Goal: Book appointment/travel/reservation

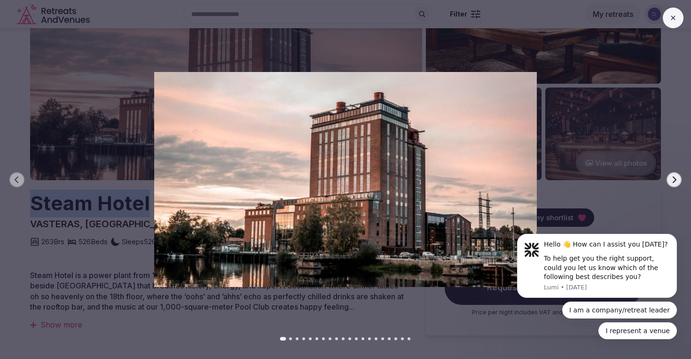
click at [672, 180] on icon "button" at bounding box center [674, 180] width 8 height 8
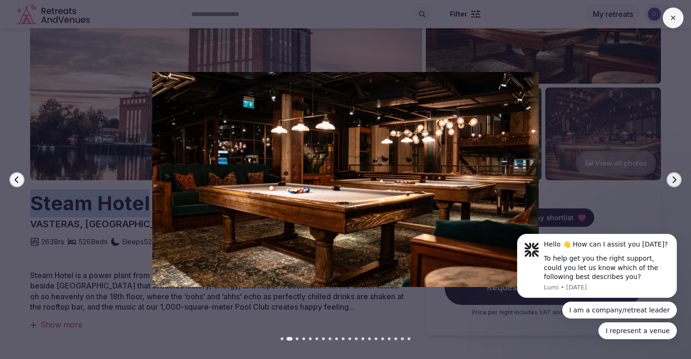
click at [672, 180] on icon "button" at bounding box center [674, 180] width 8 height 8
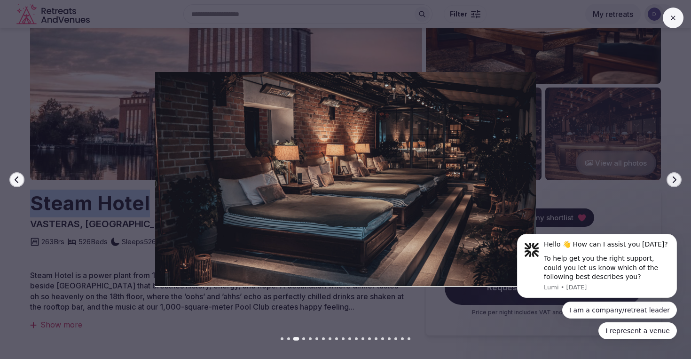
click at [672, 180] on icon "button" at bounding box center [674, 180] width 8 height 8
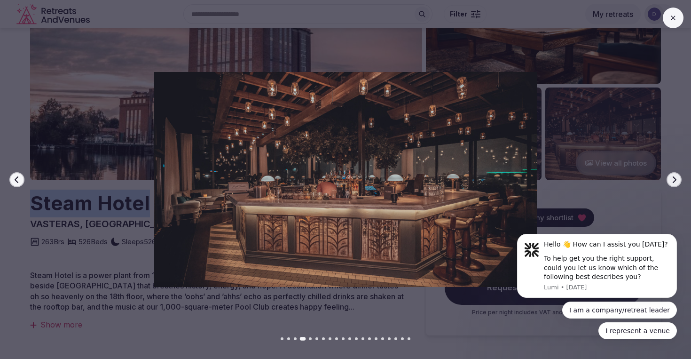
click at [672, 180] on icon "button" at bounding box center [674, 180] width 8 height 8
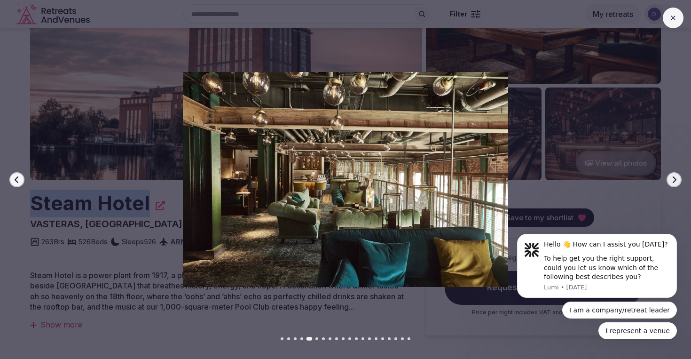
click at [672, 181] on icon "button" at bounding box center [674, 180] width 8 height 8
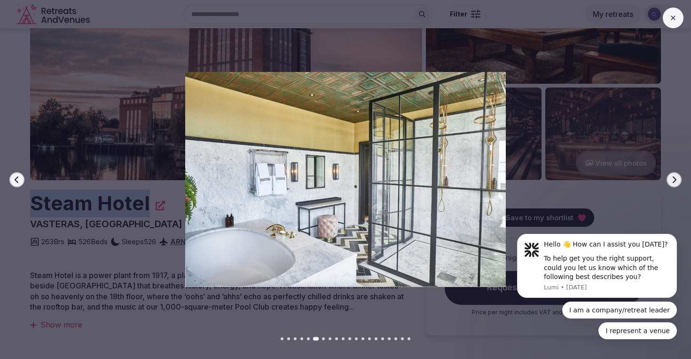
click at [672, 181] on icon "button" at bounding box center [674, 180] width 8 height 8
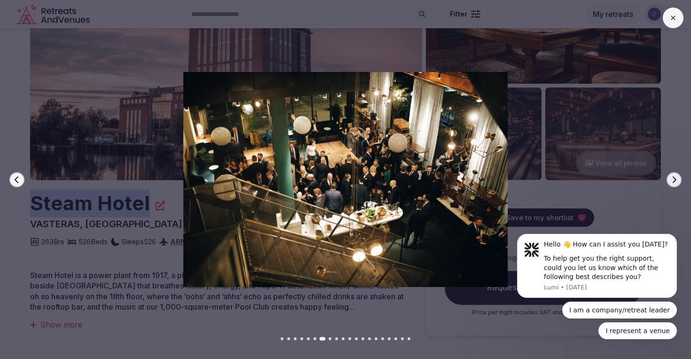
click at [672, 181] on icon "button" at bounding box center [674, 180] width 8 height 8
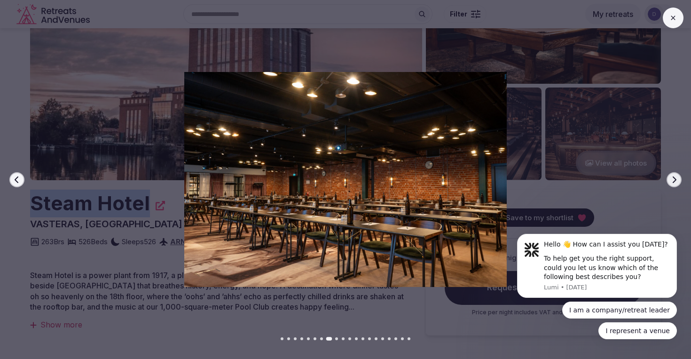
click at [675, 177] on icon "button" at bounding box center [675, 179] width 4 height 7
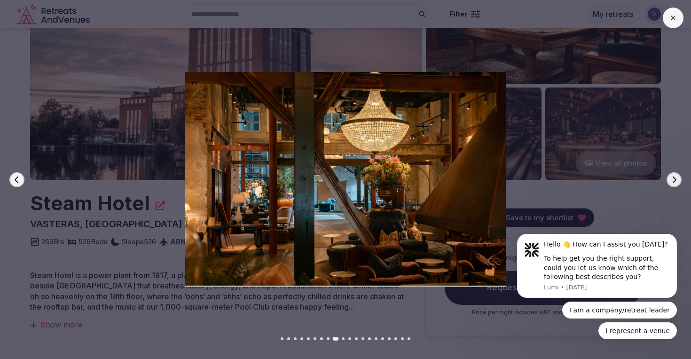
click at [673, 171] on div at bounding box center [341, 179] width 699 height 215
click at [673, 176] on icon "button" at bounding box center [674, 180] width 8 height 8
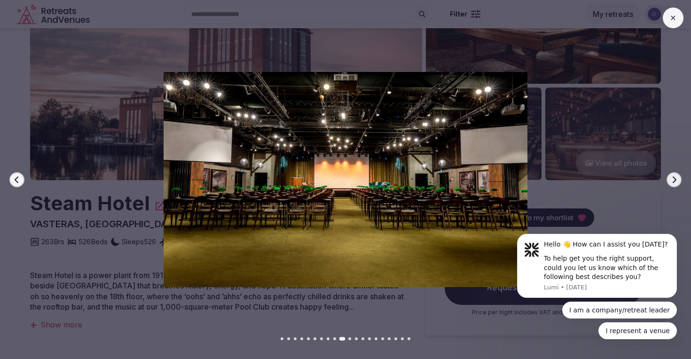
click at [673, 176] on icon "button" at bounding box center [675, 179] width 4 height 7
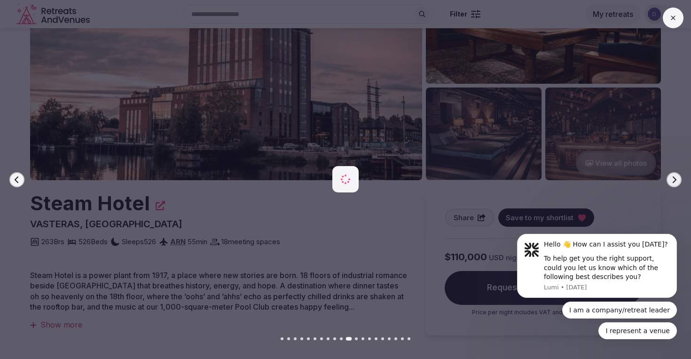
scroll to position [92, 0]
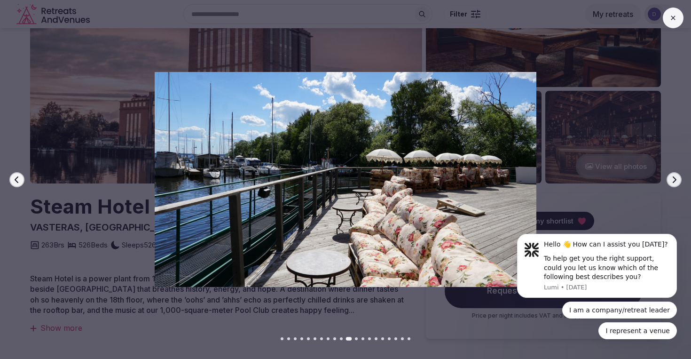
click at [677, 180] on icon "button" at bounding box center [674, 180] width 8 height 8
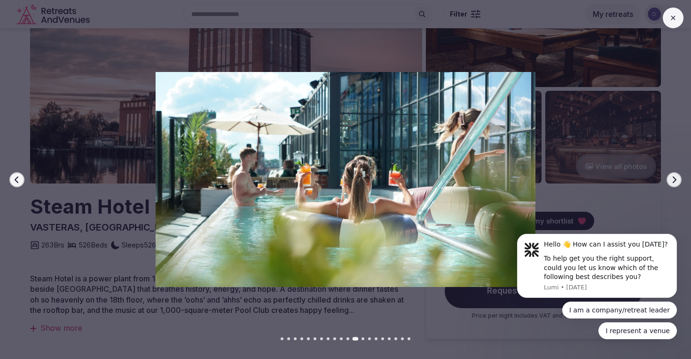
click at [676, 180] on icon "button" at bounding box center [674, 180] width 8 height 8
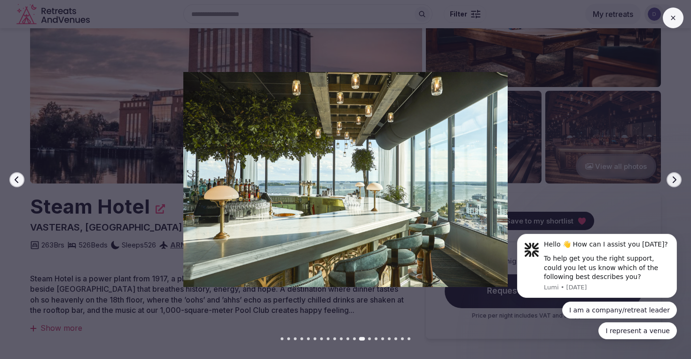
click at [676, 178] on icon "button" at bounding box center [674, 180] width 8 height 8
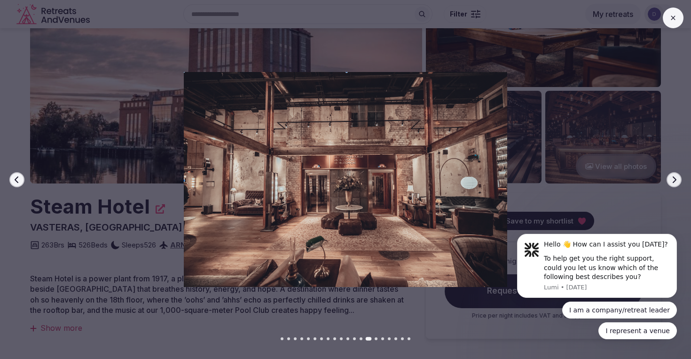
click at [676, 178] on icon "button" at bounding box center [674, 180] width 8 height 8
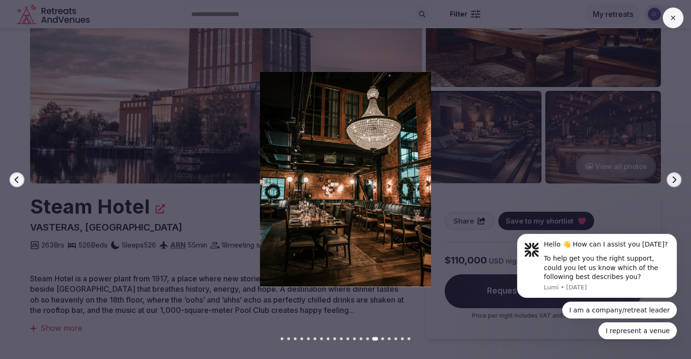
click at [676, 179] on icon "button" at bounding box center [674, 180] width 8 height 8
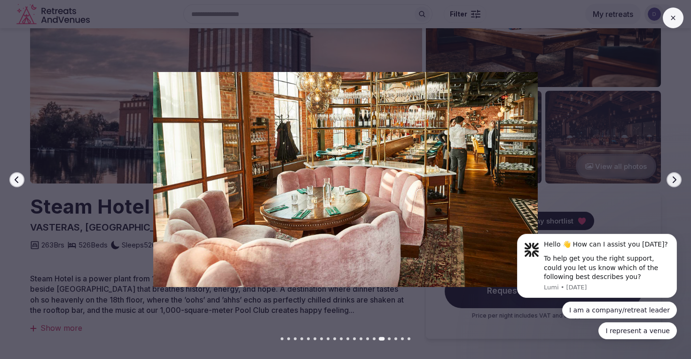
click at [676, 179] on icon "button" at bounding box center [674, 180] width 8 height 8
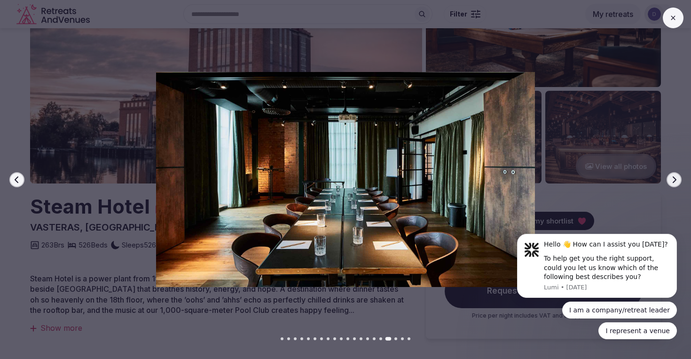
click at [676, 179] on icon "button" at bounding box center [674, 180] width 8 height 8
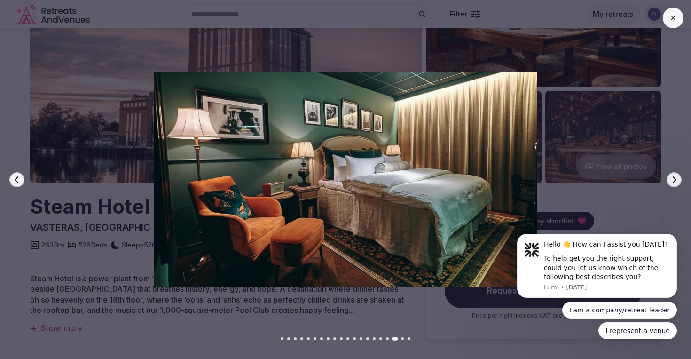
click at [676, 179] on icon "button" at bounding box center [674, 180] width 8 height 8
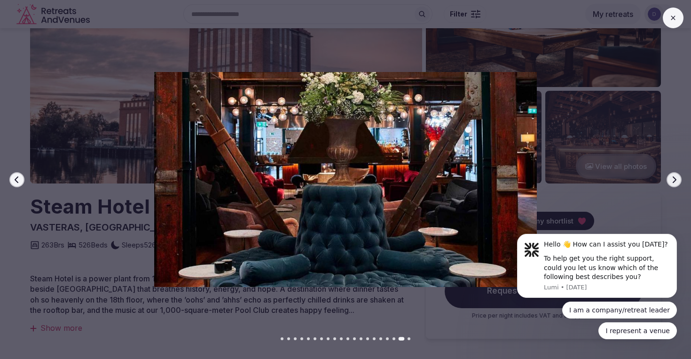
click at [676, 179] on icon "button" at bounding box center [674, 180] width 8 height 8
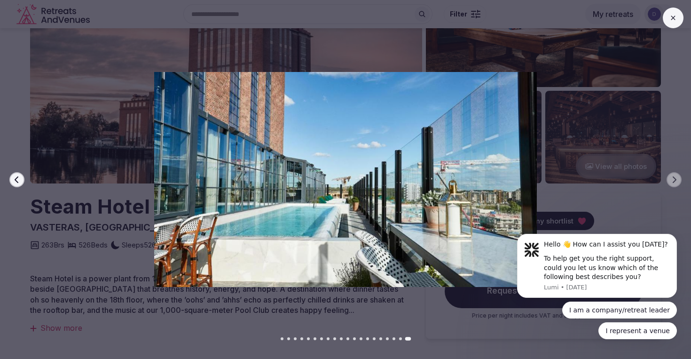
click at [8, 181] on div at bounding box center [341, 179] width 699 height 215
click at [18, 180] on icon "button" at bounding box center [17, 180] width 8 height 8
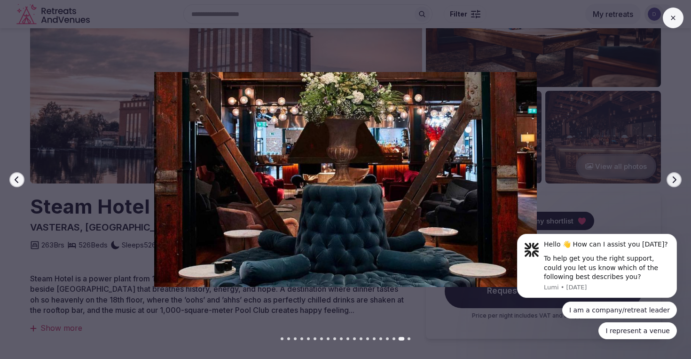
click at [18, 180] on icon "button" at bounding box center [17, 180] width 8 height 8
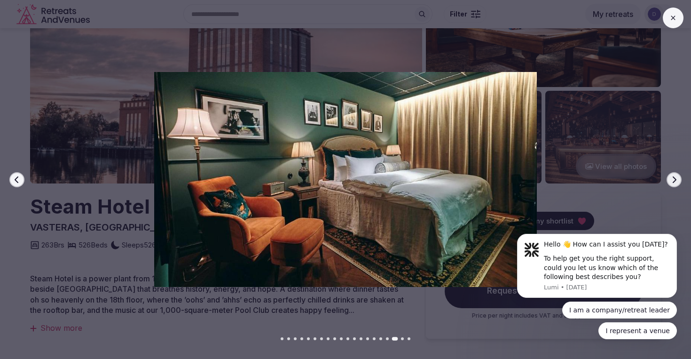
click at [18, 180] on icon "button" at bounding box center [17, 180] width 8 height 8
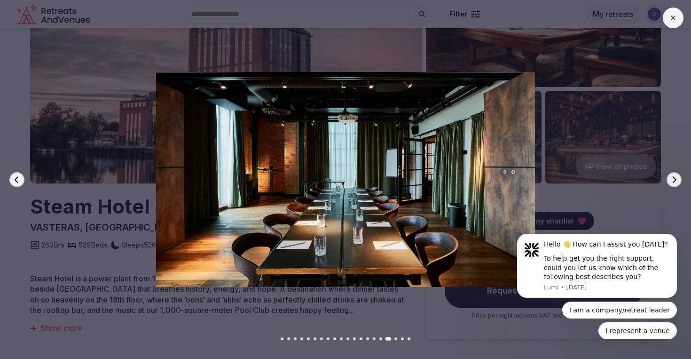
click at [18, 180] on icon "button" at bounding box center [17, 180] width 8 height 8
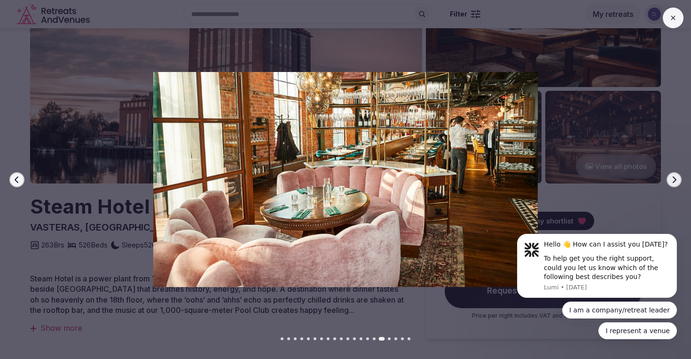
click at [17, 181] on icon "button" at bounding box center [17, 179] width 4 height 7
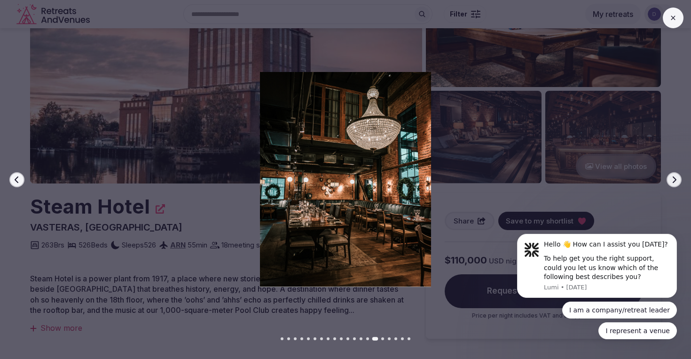
click at [18, 180] on icon "button" at bounding box center [17, 180] width 8 height 8
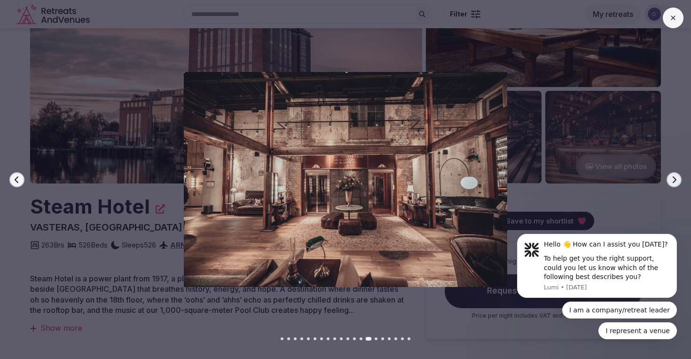
click at [673, 181] on icon "button" at bounding box center [674, 180] width 8 height 8
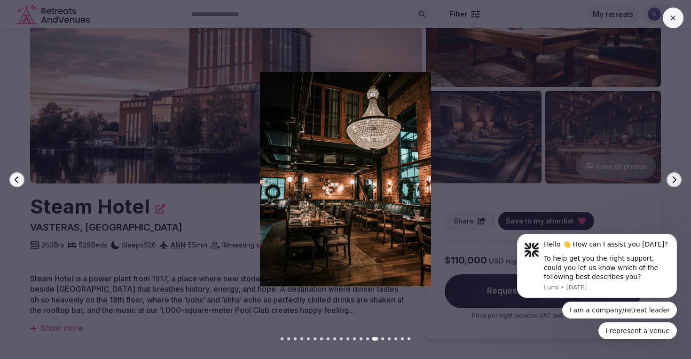
click at [673, 181] on icon "button" at bounding box center [674, 180] width 8 height 8
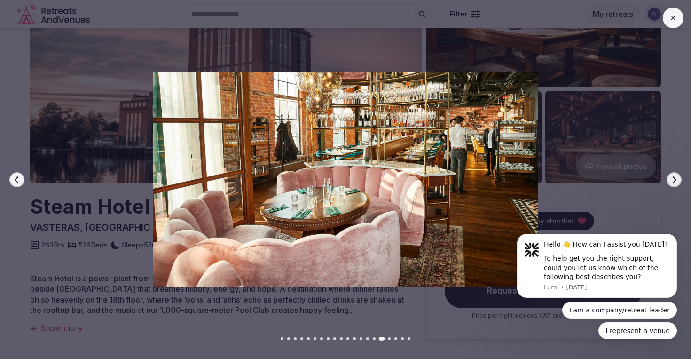
click at [673, 18] on icon at bounding box center [673, 18] width 4 height 4
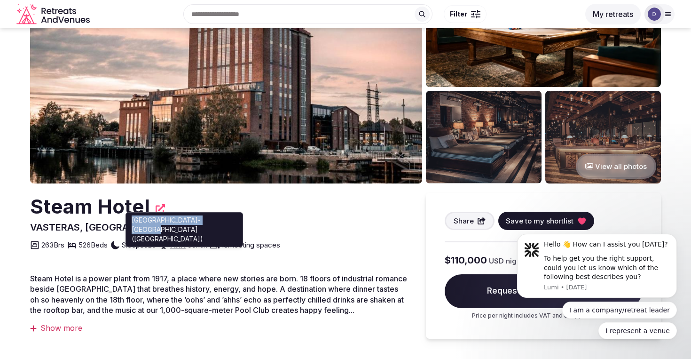
drag, startPoint x: 223, startPoint y: 220, endPoint x: 138, endPoint y: 220, distance: 85.1
click at [138, 220] on div "Stockholm-Arlanda Airport (Stockholm) Stockholm-Arlanda Airport (Stockholm)" at bounding box center [185, 229] width 118 height 35
copy p "Stockholm-Arlanda Airport"
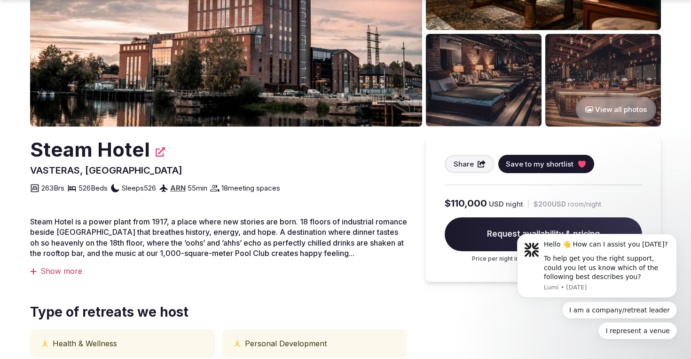
scroll to position [157, 0]
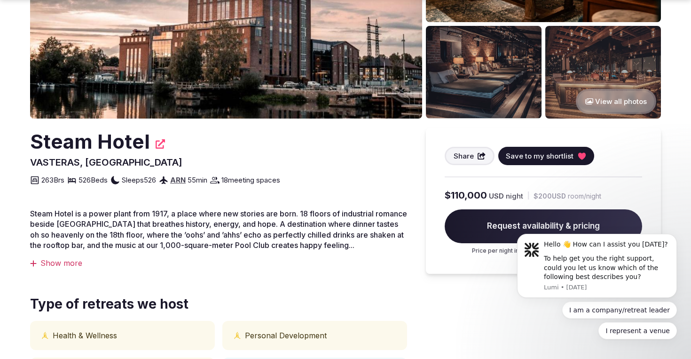
click at [65, 261] on div "Show more" at bounding box center [218, 263] width 377 height 10
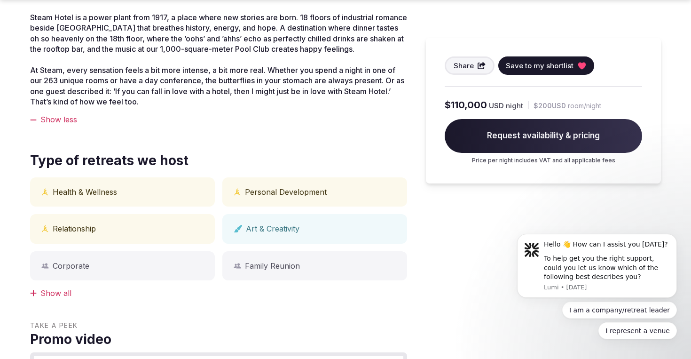
scroll to position [360, 0]
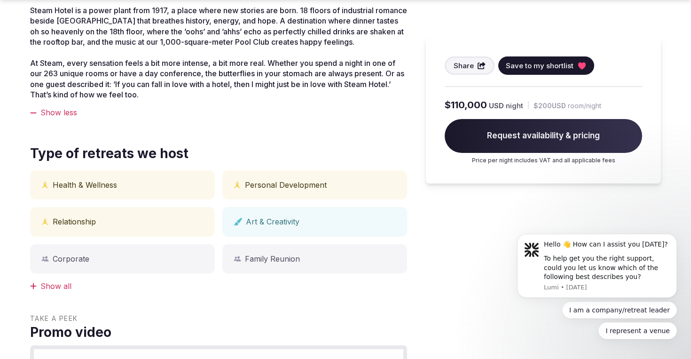
click at [70, 290] on div "Show all" at bounding box center [218, 286] width 377 height 10
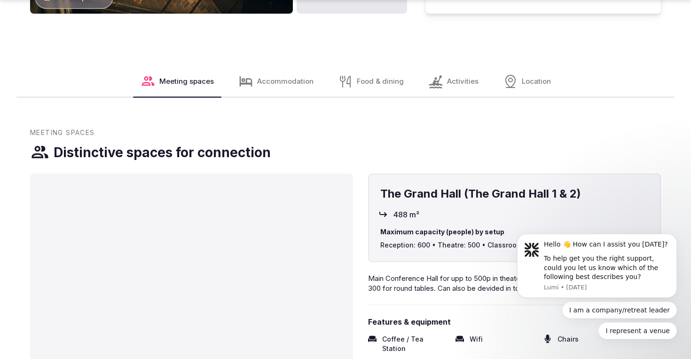
scroll to position [1326, 0]
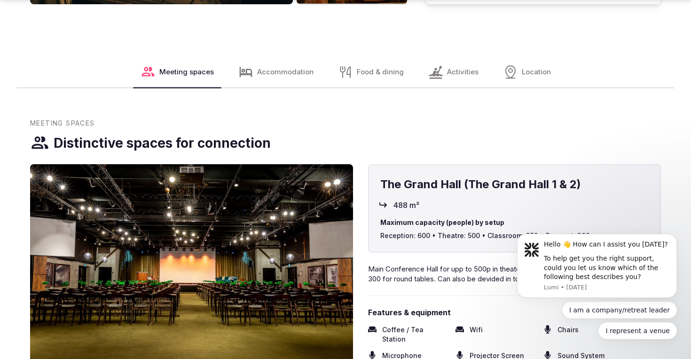
click at [453, 80] on div "Activities" at bounding box center [453, 72] width 65 height 30
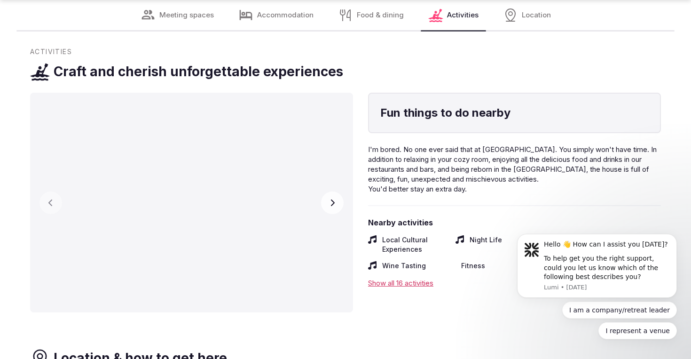
scroll to position [6021, 0]
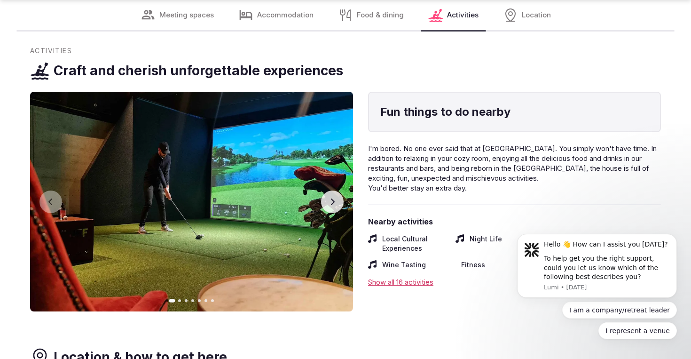
click at [329, 205] on icon "button" at bounding box center [333, 202] width 8 height 8
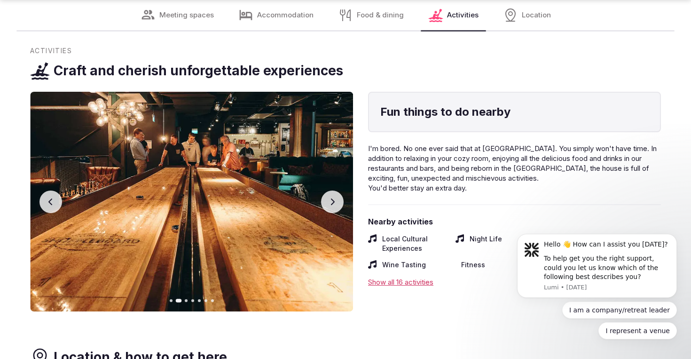
click at [329, 205] on icon "button" at bounding box center [333, 202] width 8 height 8
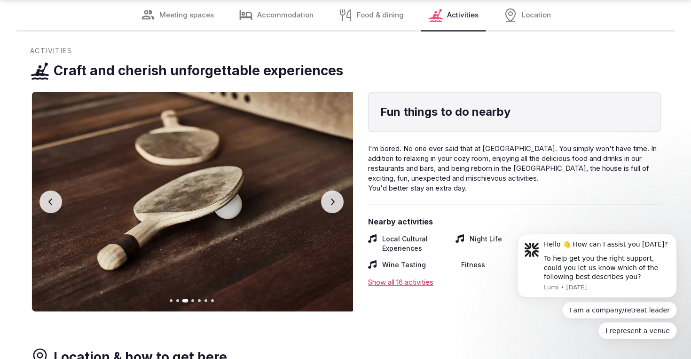
click at [329, 205] on icon "button" at bounding box center [333, 202] width 8 height 8
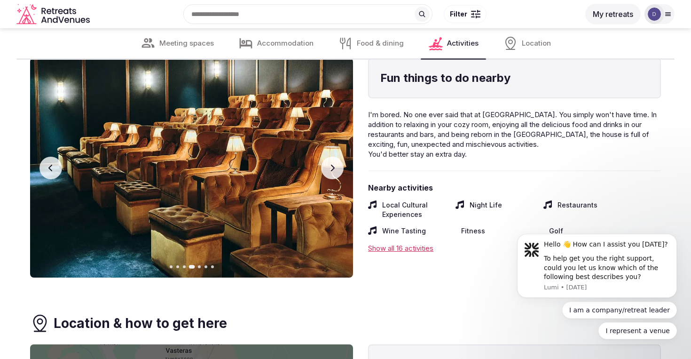
scroll to position [6050, 0]
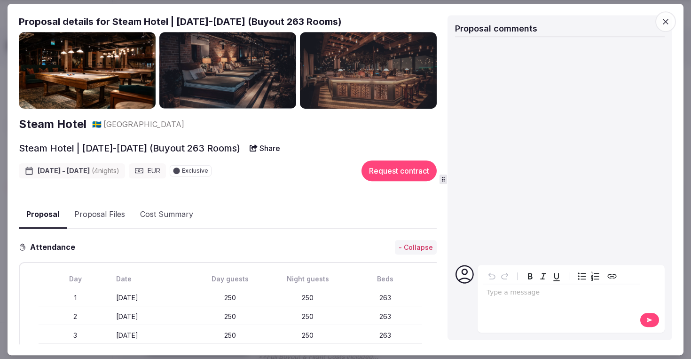
scroll to position [656, 0]
